Goal: Information Seeking & Learning: Learn about a topic

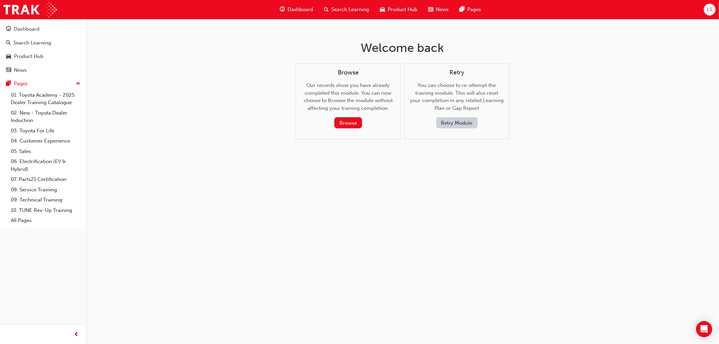
click at [351, 11] on span "Search Learning" at bounding box center [350, 10] width 38 height 8
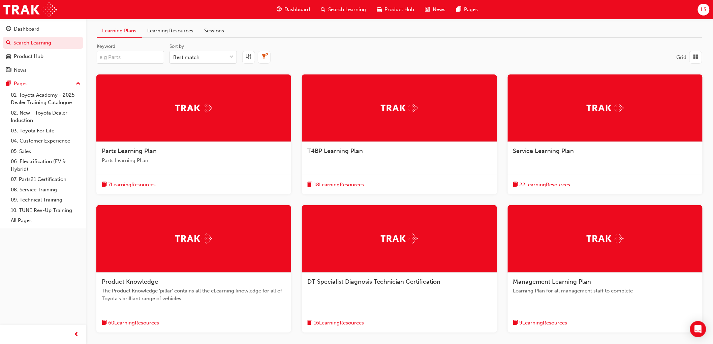
click at [142, 57] on input "Keyword" at bounding box center [130, 57] width 67 height 13
paste input "SP_HILUX_FL0820_QVG"
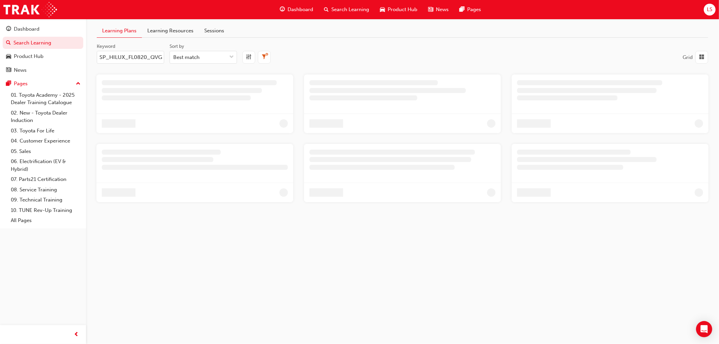
type input "SP_HILUX_FL0820_QVG"
click at [165, 34] on link "Learning Resources" at bounding box center [170, 30] width 57 height 13
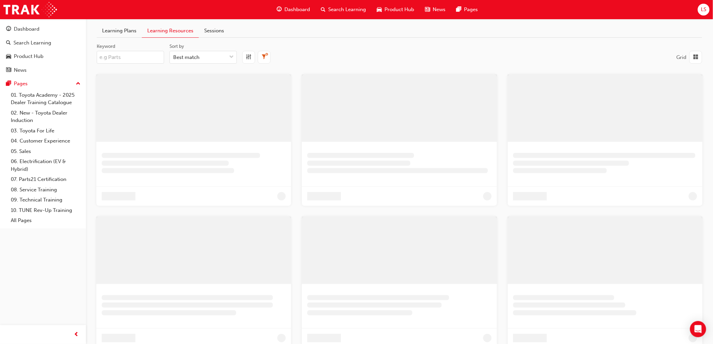
click at [149, 62] on input "Keyword" at bounding box center [130, 57] width 67 height 13
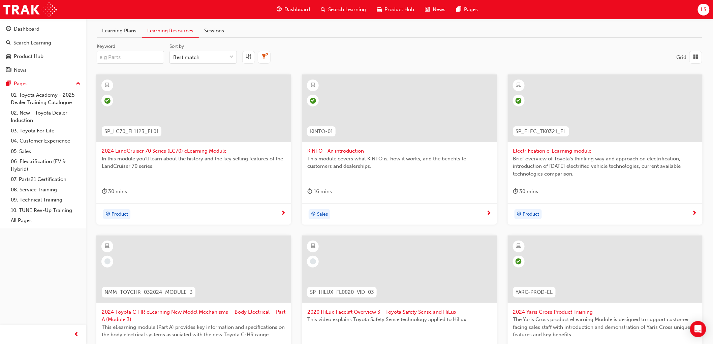
paste input "SP_HILUX_FL0820_QVG"
type input "SP_HILUX_FL0820_QVG"
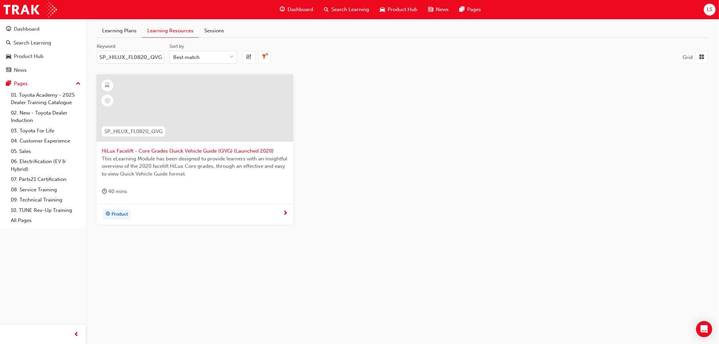
click at [183, 137] on div at bounding box center [194, 107] width 197 height 67
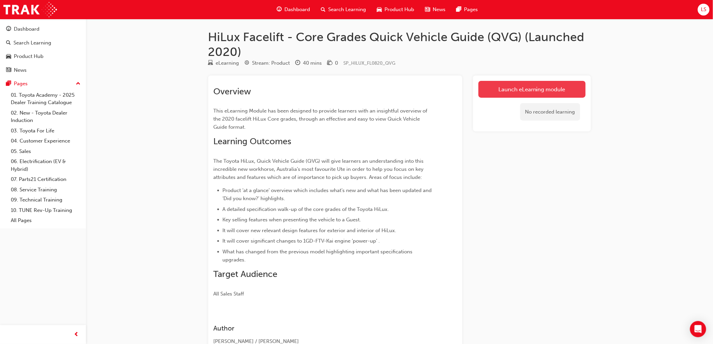
click at [484, 83] on link "Launch eLearning module" at bounding box center [532, 89] width 107 height 17
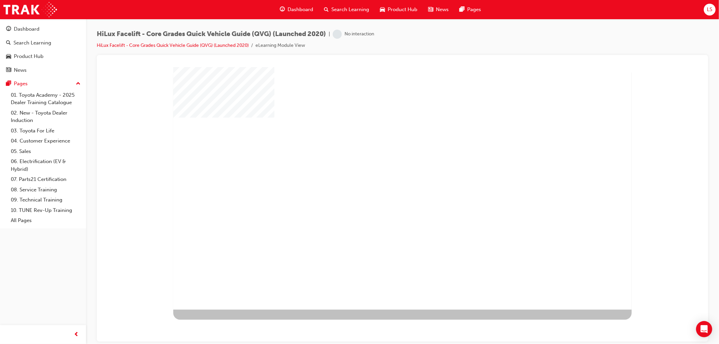
click at [382, 168] on div "play" at bounding box center [382, 168] width 0 height 0
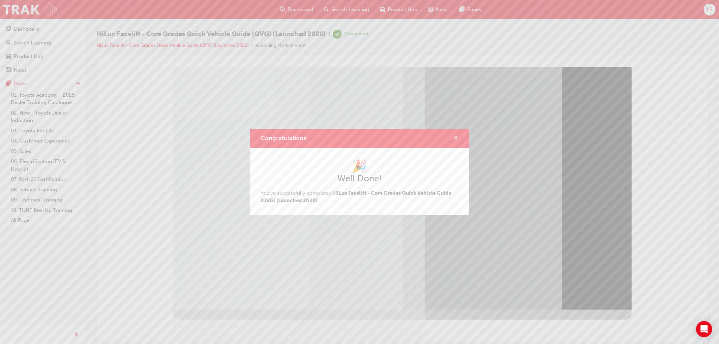
click at [456, 137] on span "cross-icon" at bounding box center [455, 138] width 5 height 6
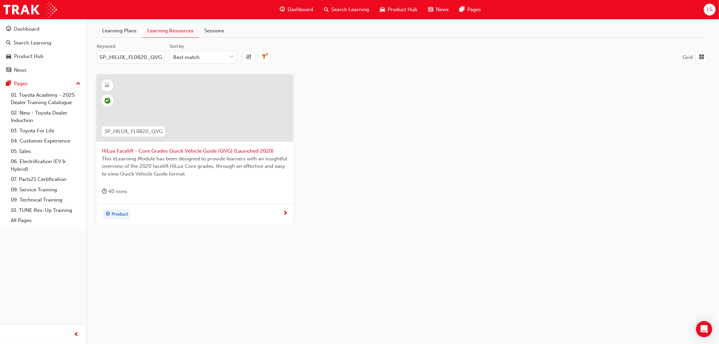
click at [142, 54] on input "SP_HILUX_FL0820_QVG" at bounding box center [130, 57] width 67 height 13
paste input "PRADO_FL1020_EL01"
type input "SP_PRADO_FL1020_EL01"
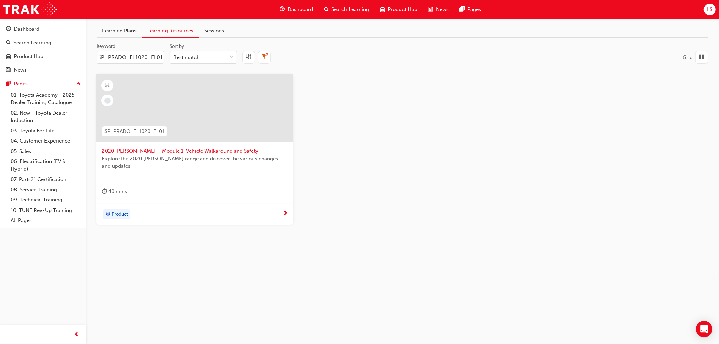
click at [191, 148] on span "2020 [PERSON_NAME] – Module 1: Vehicle Walkaround and Safety" at bounding box center [195, 151] width 186 height 8
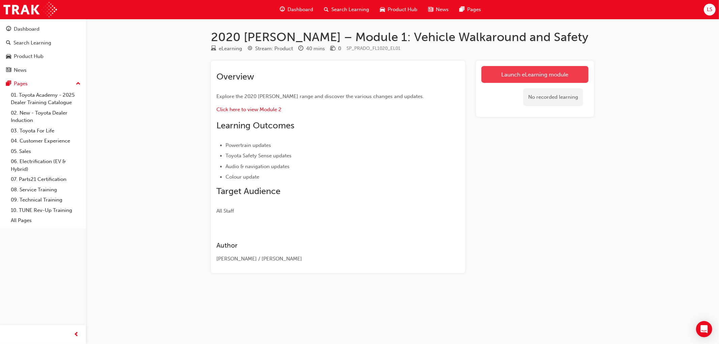
click at [539, 76] on link "Launch eLearning module" at bounding box center [534, 74] width 107 height 17
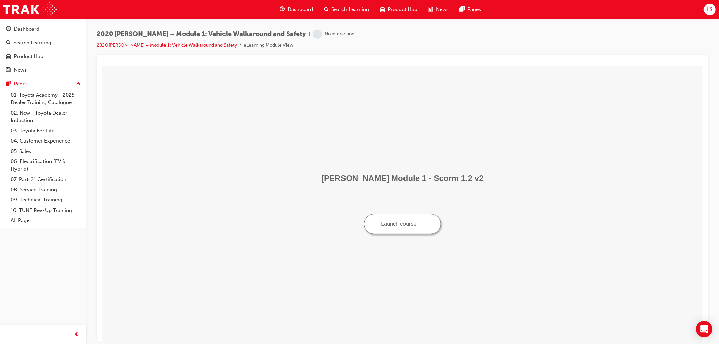
click at [394, 229] on button "Launch course" at bounding box center [402, 224] width 77 height 20
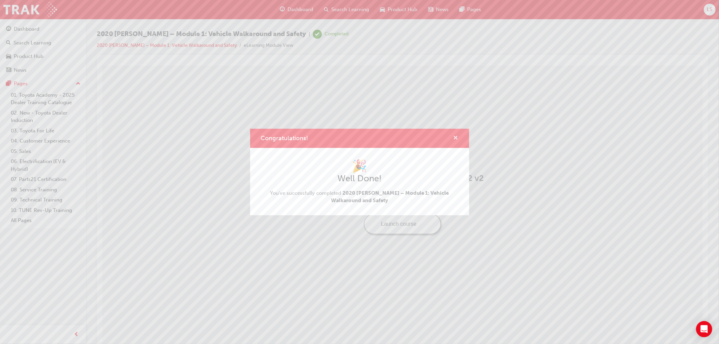
click at [454, 140] on span "cross-icon" at bounding box center [455, 138] width 5 height 6
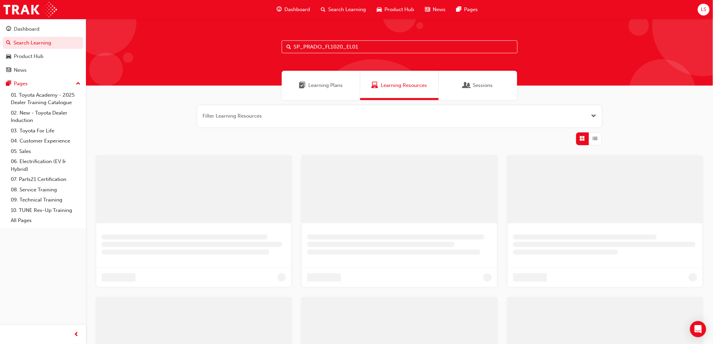
click at [328, 51] on input "SP_PRADO_FL1020_EL01" at bounding box center [400, 46] width 236 height 13
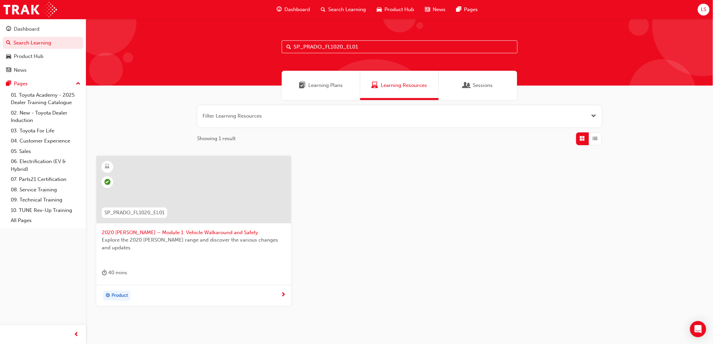
paste input "RAV4_NM0519_VID_003"
type input "SP_RAV4_NM0519_VID_003"
click at [207, 204] on div at bounding box center [193, 189] width 195 height 67
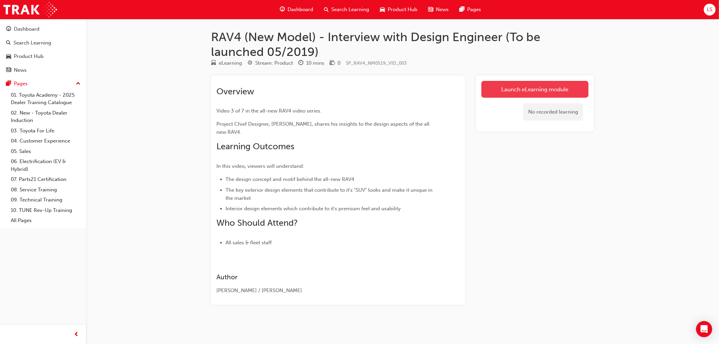
click at [501, 90] on link "Launch eLearning module" at bounding box center [534, 89] width 107 height 17
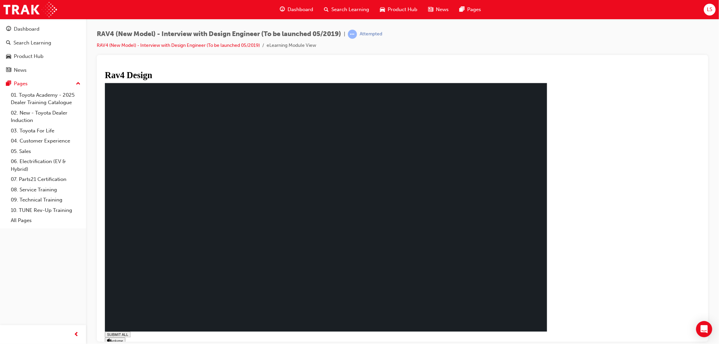
click at [552, 332] on div "SUBMIT ALL volume PREV NEXT SUBMIT FINISH" at bounding box center [328, 344] width 448 height 24
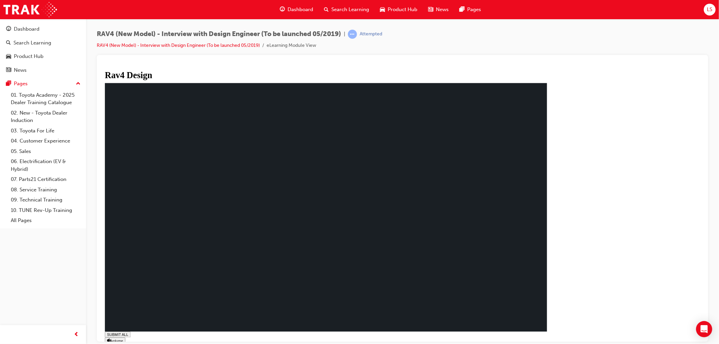
drag, startPoint x: 515, startPoint y: 294, endPoint x: 520, endPoint y: 294, distance: 4.8
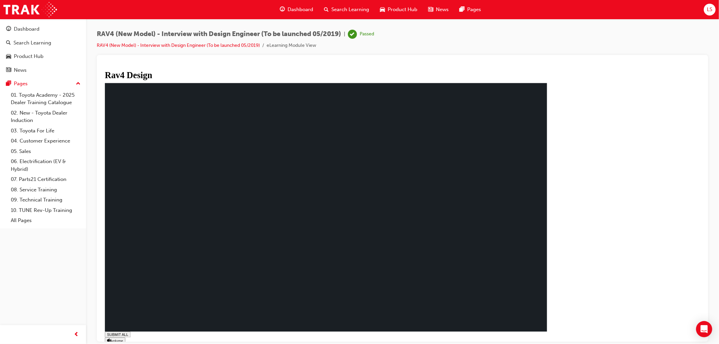
click at [352, 12] on span "Search Learning" at bounding box center [350, 10] width 38 height 8
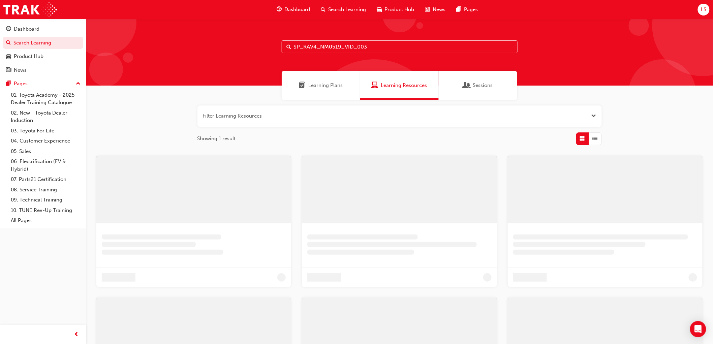
click at [319, 40] on input "SP_RAV4_NM0519_VID_003" at bounding box center [400, 46] width 236 height 13
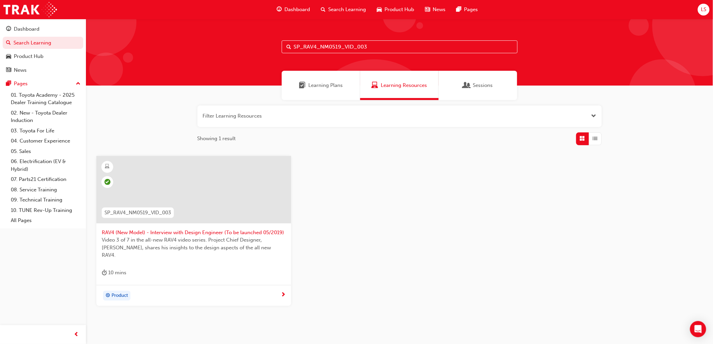
click at [319, 40] on input "SP_RAV4_NM0519_VID_003" at bounding box center [400, 46] width 236 height 13
paste input "YARIS_NM0820_EL_06"
type input "SP_YARIS_NM0820_EL_06"
click at [215, 199] on div at bounding box center [193, 189] width 195 height 67
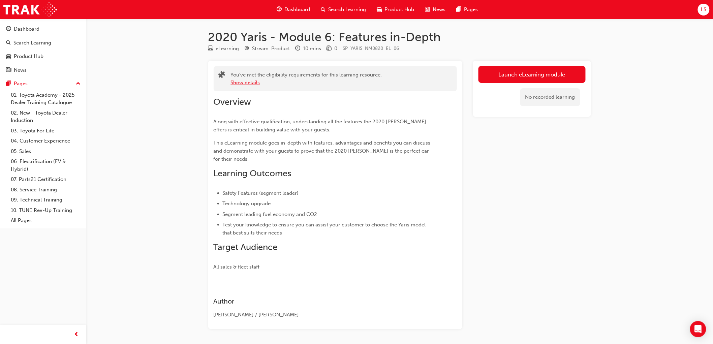
click at [247, 86] on button "Show details" at bounding box center [245, 83] width 29 height 8
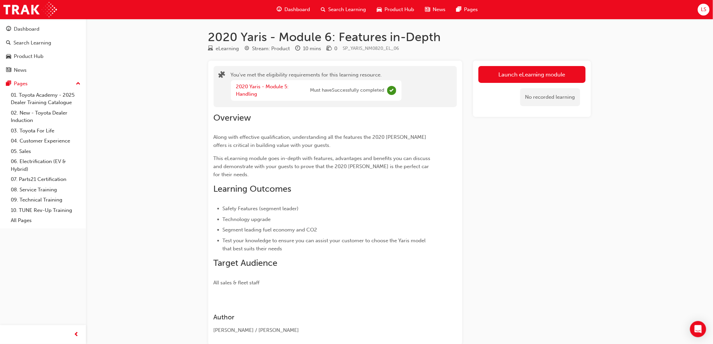
click at [415, 118] on h2 "Overview" at bounding box center [323, 118] width 219 height 11
click at [518, 71] on link "Launch eLearning module" at bounding box center [532, 74] width 107 height 17
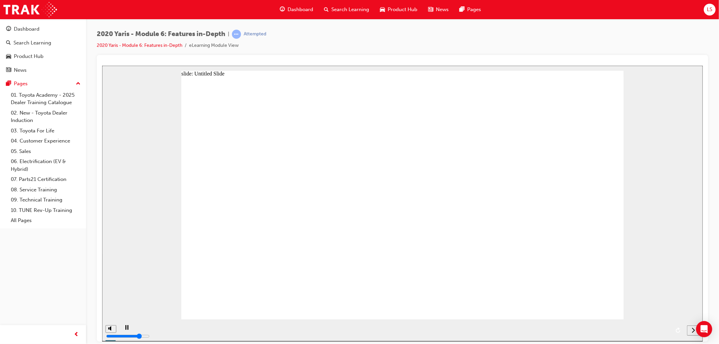
drag, startPoint x: 571, startPoint y: 328, endPoint x: 659, endPoint y: 326, distance: 87.6
click at [659, 326] on div "playback controls" at bounding box center [401, 330] width 536 height 10
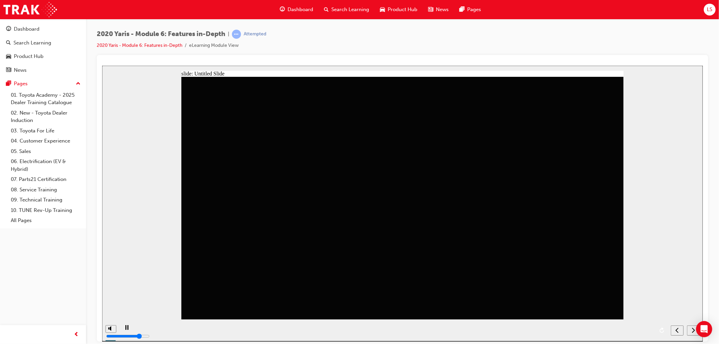
click at [689, 331] on div "next" at bounding box center [692, 330] width 7 height 7
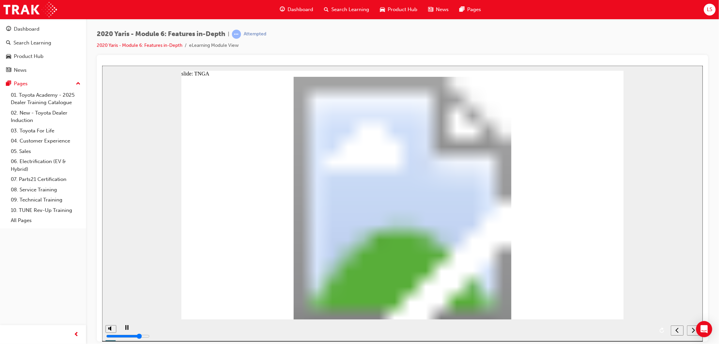
click at [689, 331] on div "next" at bounding box center [692, 330] width 7 height 7
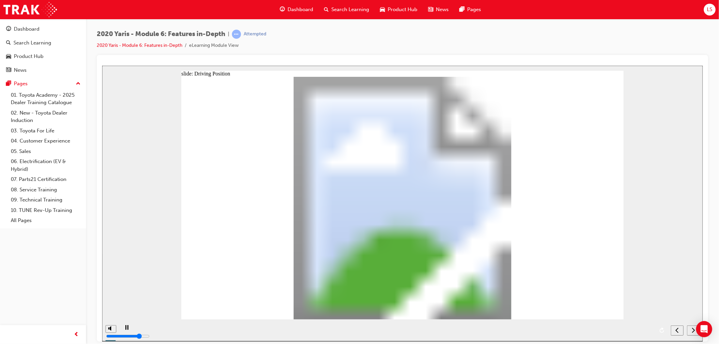
click at [689, 331] on div "next" at bounding box center [692, 330] width 7 height 7
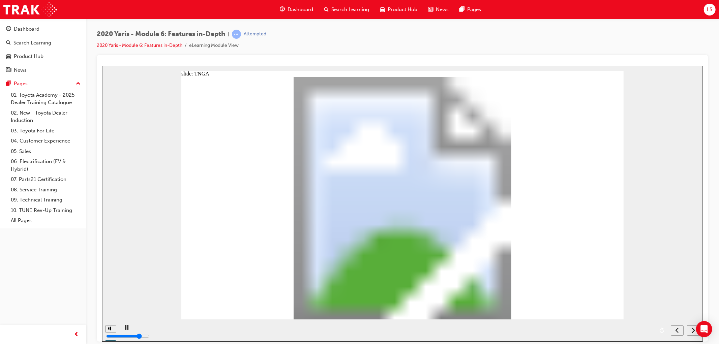
click at [689, 331] on div "next" at bounding box center [692, 330] width 7 height 7
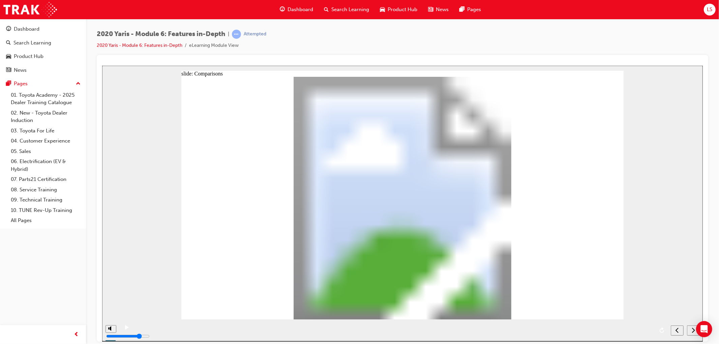
click at [689, 331] on div "next" at bounding box center [692, 330] width 7 height 7
click at [689, 331] on icon "submit" at bounding box center [692, 330] width 6 height 6
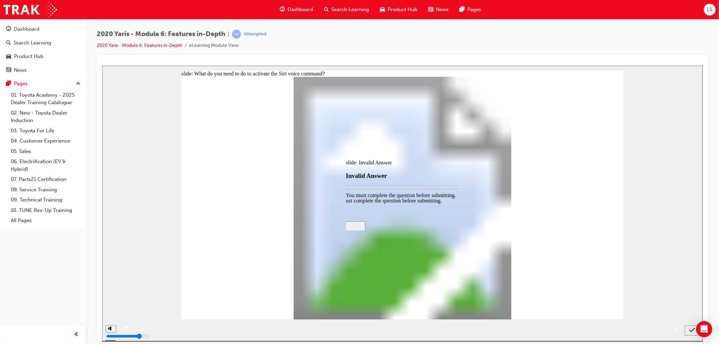
click at [689, 331] on div at bounding box center [402, 203] width 601 height 276
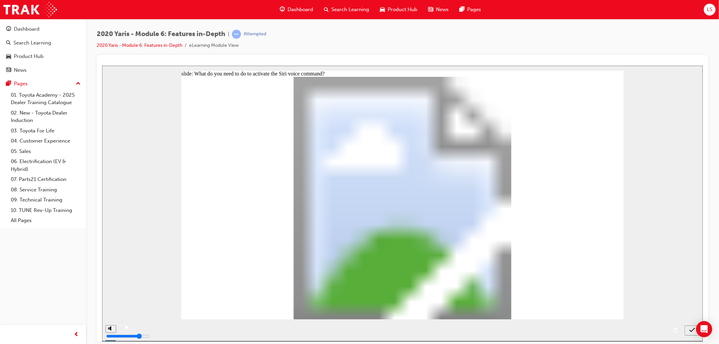
click at [689, 330] on icon "submit" at bounding box center [692, 330] width 6 height 6
radio input "true"
click at [687, 331] on div "submit" at bounding box center [692, 330] width 10 height 7
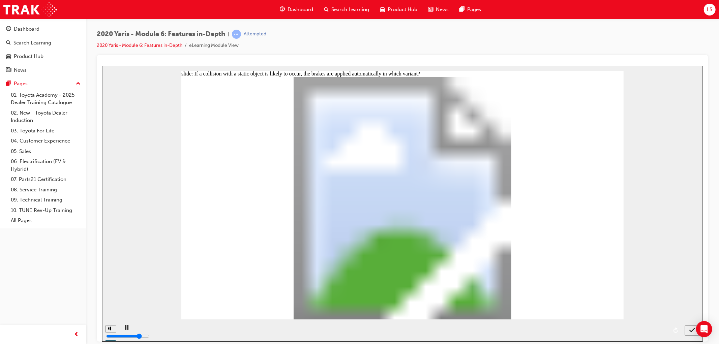
click at [693, 333] on icon "submit" at bounding box center [692, 330] width 6 height 6
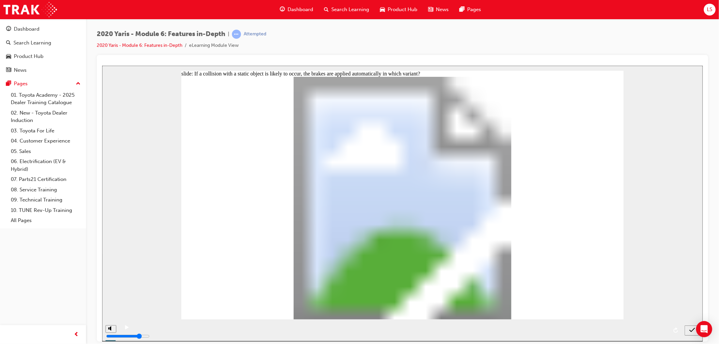
radio input "false"
radio input "true"
click at [693, 327] on button "submit" at bounding box center [691, 330] width 15 height 10
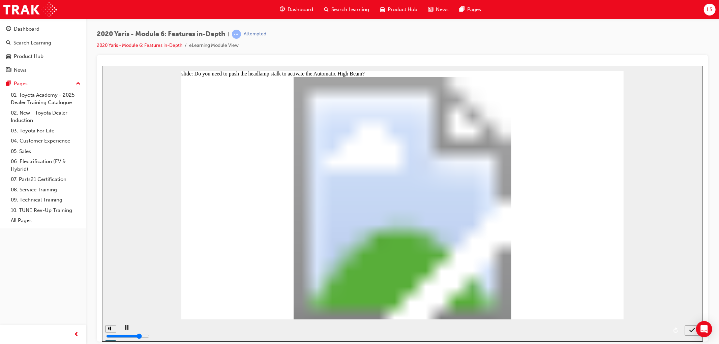
radio input "true"
click at [692, 328] on icon "submit" at bounding box center [692, 330] width 6 height 6
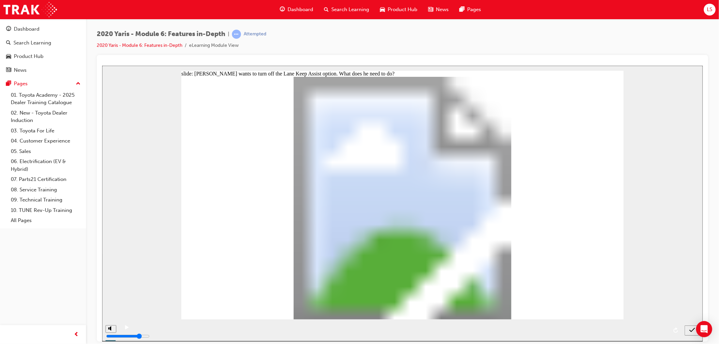
radio input "false"
radio input "true"
click at [690, 329] on icon "submit" at bounding box center [692, 330] width 6 height 6
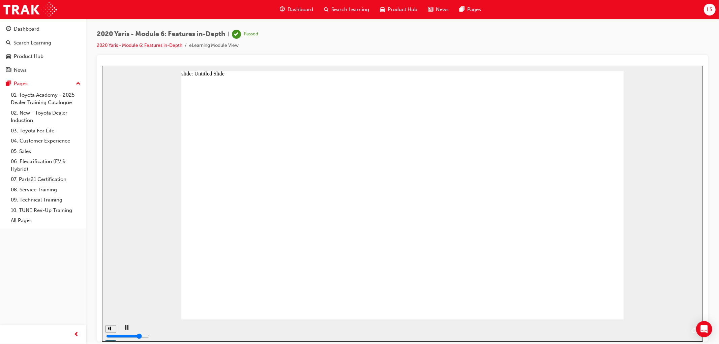
click at [355, 7] on span "Search Learning" at bounding box center [350, 10] width 38 height 8
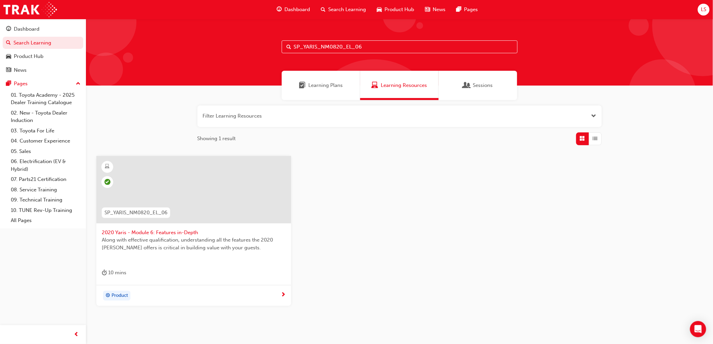
click at [346, 35] on div "SP_YARIS_NM0820_EL_06" at bounding box center [399, 52] width 627 height 67
click at [345, 44] on input "SP_YARIS_NM0820_EL_06" at bounding box center [400, 46] width 236 height 13
paste input "CAMRY_FL0421_EL"
type input "SP_CAMRY_FL0421_EL"
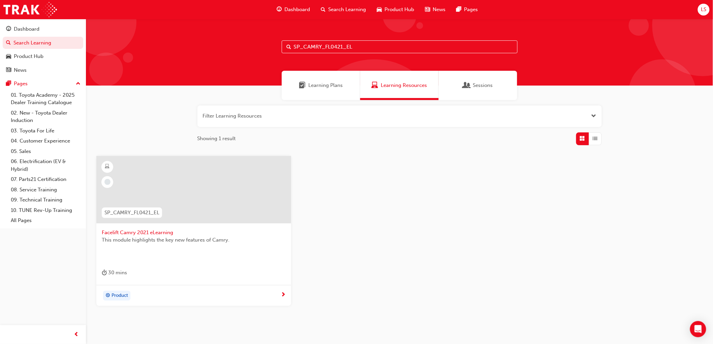
click at [189, 233] on span "Facelift Camry 2021 eLearning" at bounding box center [194, 233] width 184 height 8
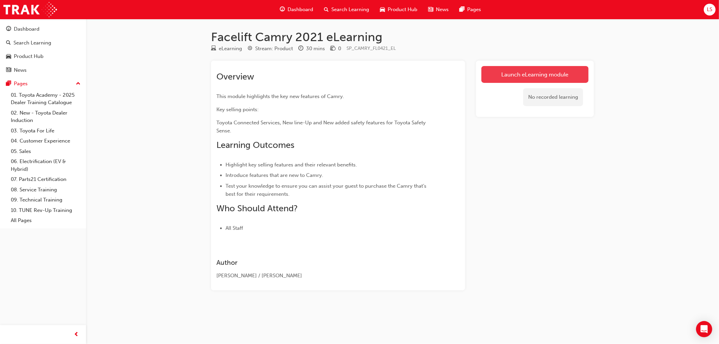
click at [513, 78] on link "Launch eLearning module" at bounding box center [534, 74] width 107 height 17
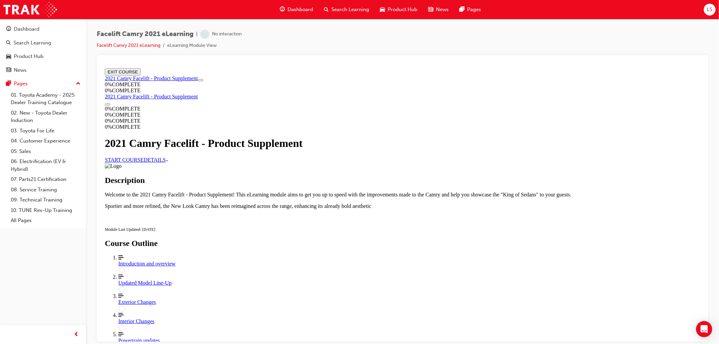
click at [143, 162] on link "START COURSE" at bounding box center [123, 160] width 39 height 6
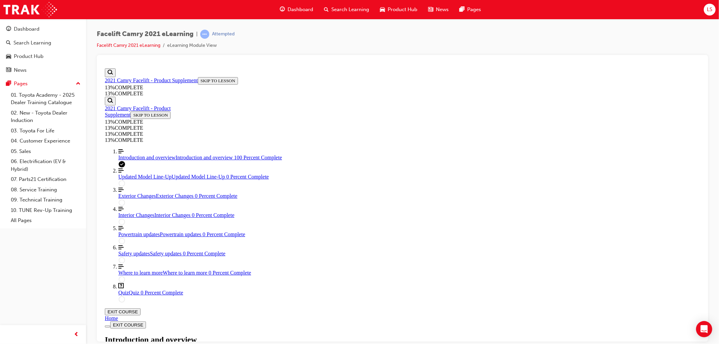
scroll to position [1216, 0]
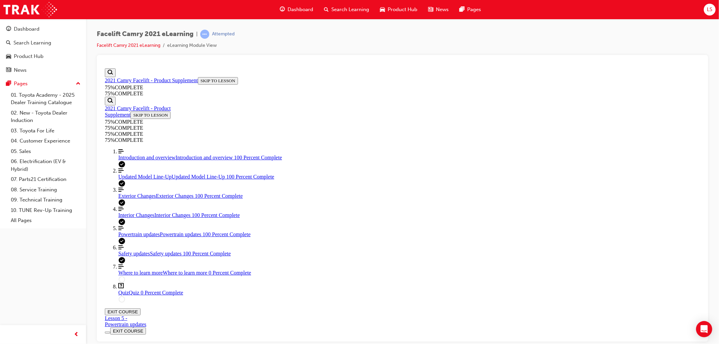
scroll to position [867, 0]
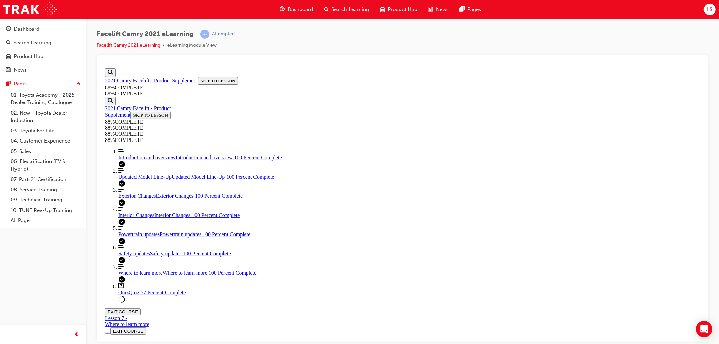
scroll to position [92, 0]
drag, startPoint x: 425, startPoint y: 276, endPoint x: 430, endPoint y: 284, distance: 9.4
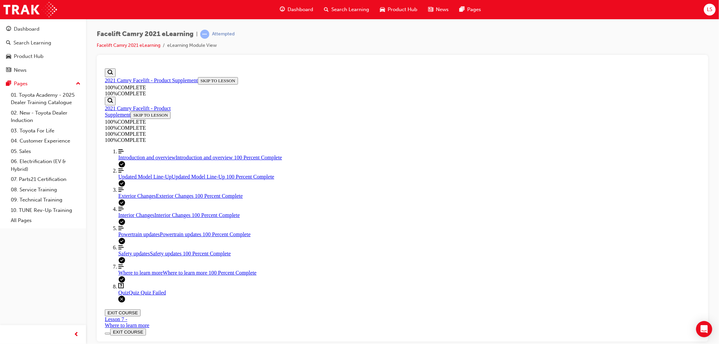
scroll to position [265, 0]
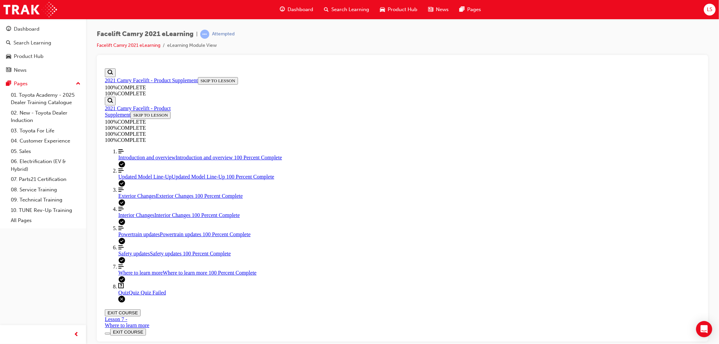
scroll to position [24, 0]
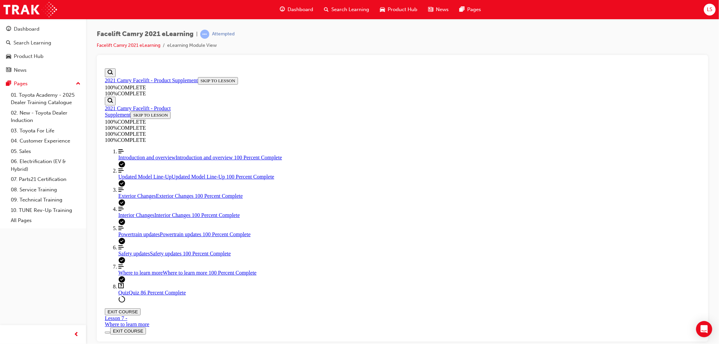
scroll to position [25, 0]
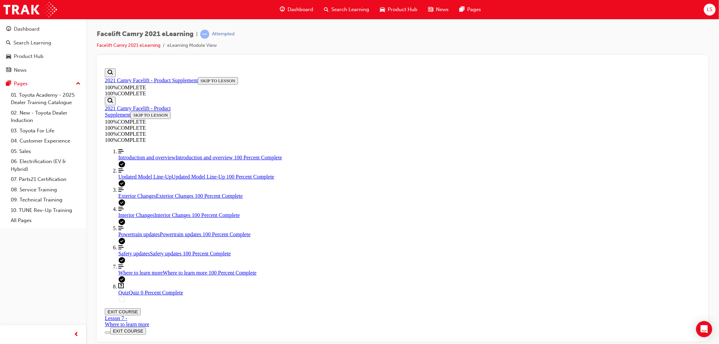
drag, startPoint x: 418, startPoint y: 300, endPoint x: 444, endPoint y: 300, distance: 27.0
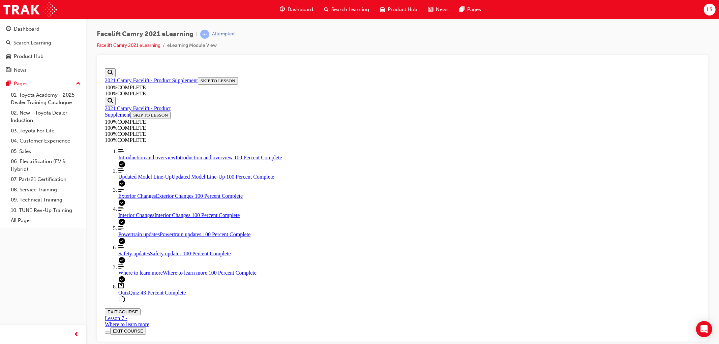
scroll to position [24, 0]
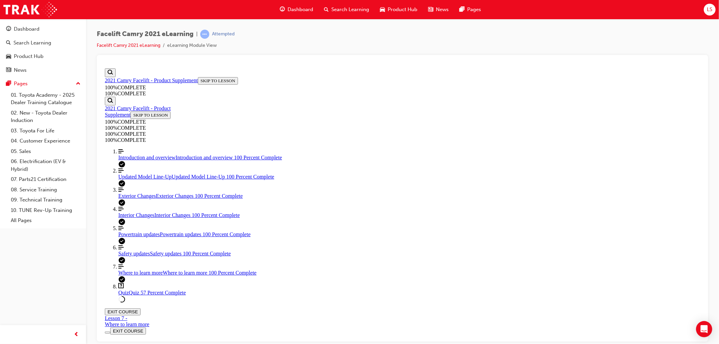
scroll to position [99, 0]
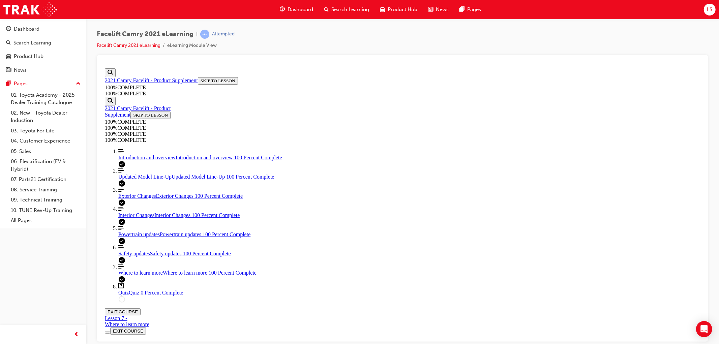
scroll to position [24, 0]
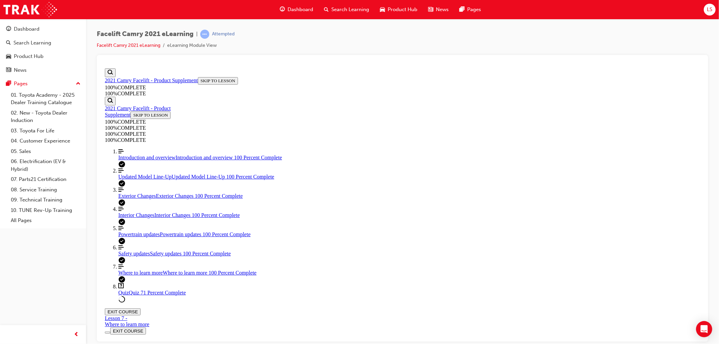
scroll to position [318, 0]
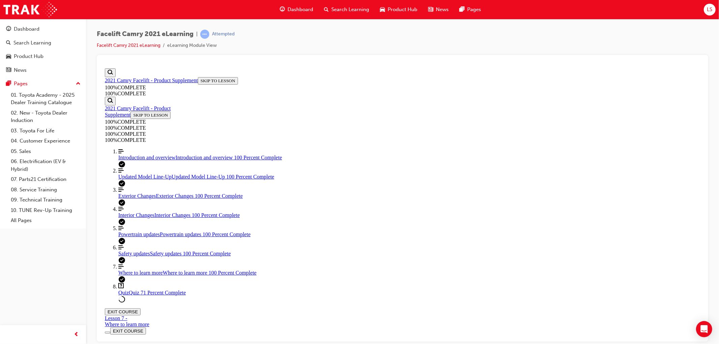
drag, startPoint x: 447, startPoint y: 330, endPoint x: 448, endPoint y: 327, distance: 3.8
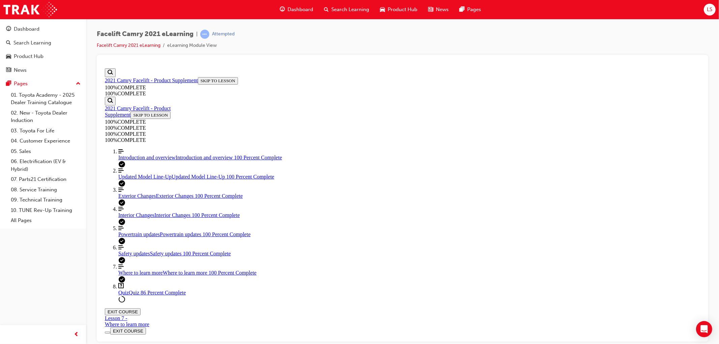
click at [349, 14] on div "Search Learning" at bounding box center [346, 10] width 56 height 14
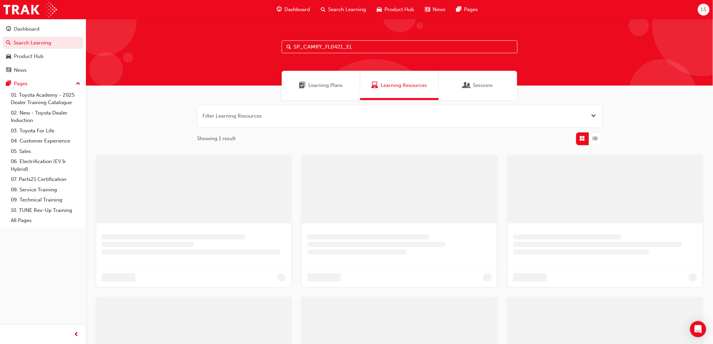
click at [340, 48] on input "SP_CAMRY_FL0421_EL" at bounding box center [400, 46] width 236 height 13
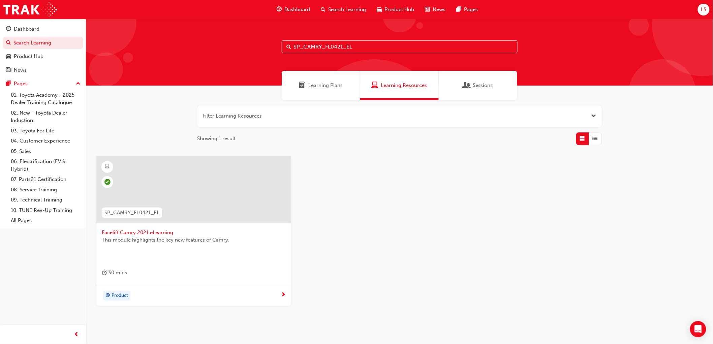
paste input "GRANVIA_NM1019"
type input "SP_GRANVIA_NM1019_EL"
click at [150, 231] on span "Granvia (New Model 10/2019) - Product eLearning Module" at bounding box center [194, 233] width 184 height 8
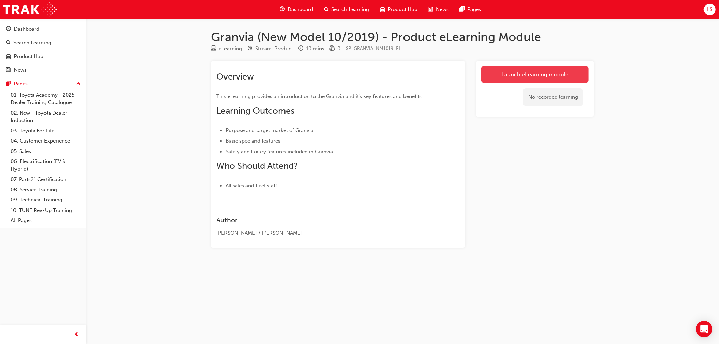
click at [497, 76] on link "Launch eLearning module" at bounding box center [534, 74] width 107 height 17
